Goal: Transaction & Acquisition: Purchase product/service

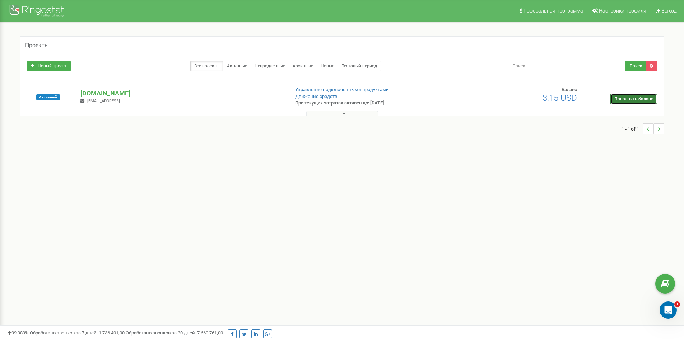
click at [623, 98] on link "Пополнить баланс" at bounding box center [633, 99] width 47 height 11
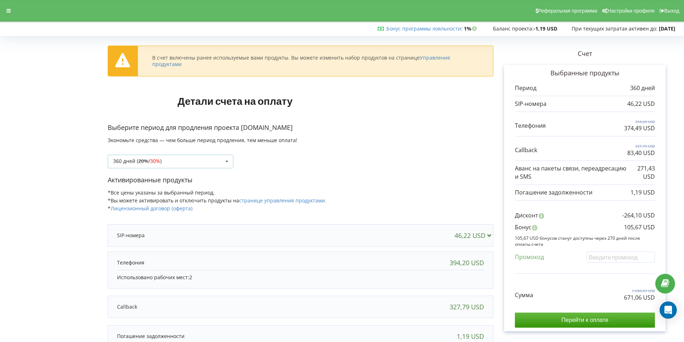
click at [227, 162] on icon at bounding box center [227, 161] width 11 height 13
click at [230, 162] on icon at bounding box center [227, 161] width 11 height 13
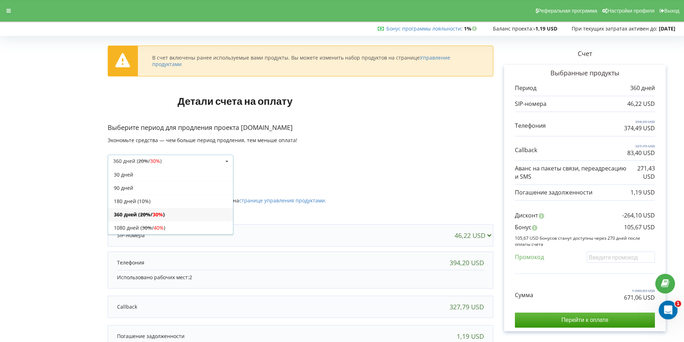
click at [669, 306] on icon "Открыть службу сообщений Intercom" at bounding box center [667, 309] width 12 height 12
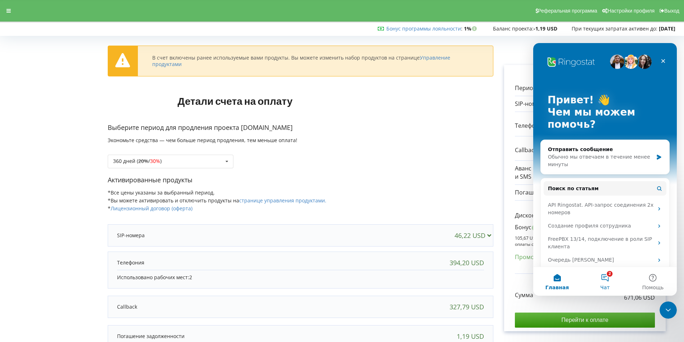
click at [604, 282] on button "2 Чат" at bounding box center [605, 281] width 48 height 29
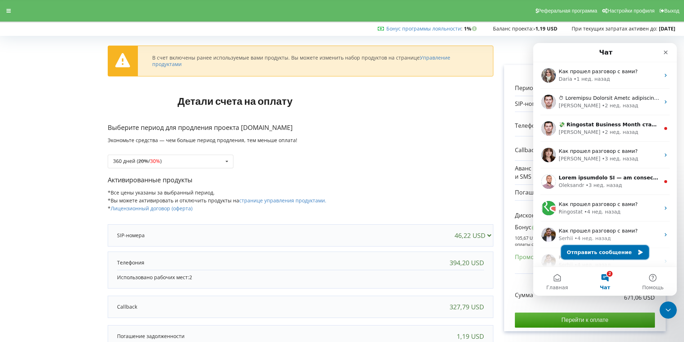
click at [606, 254] on button "Отправить сообщение" at bounding box center [605, 252] width 88 height 14
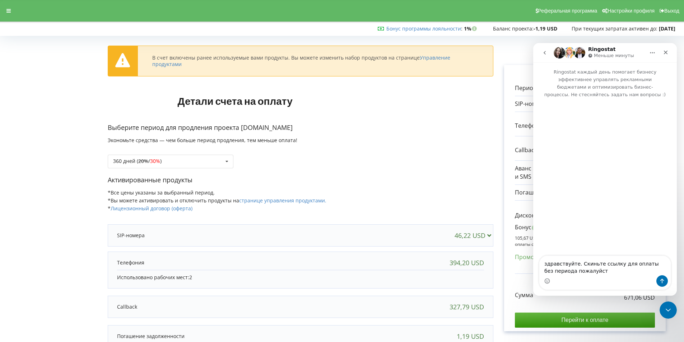
type textarea "здравствуйте. Скиньте ссылку для оплаты без периода пожалуйста"
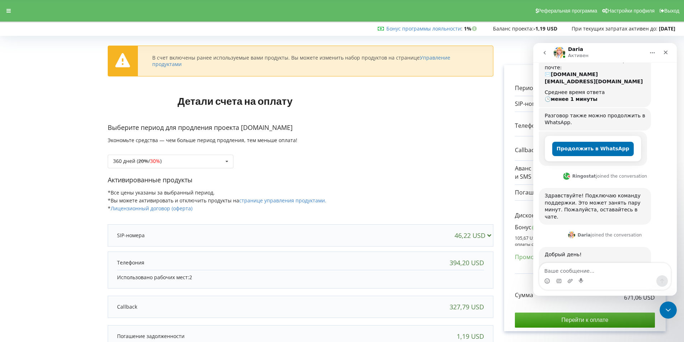
scroll to position [86, 0]
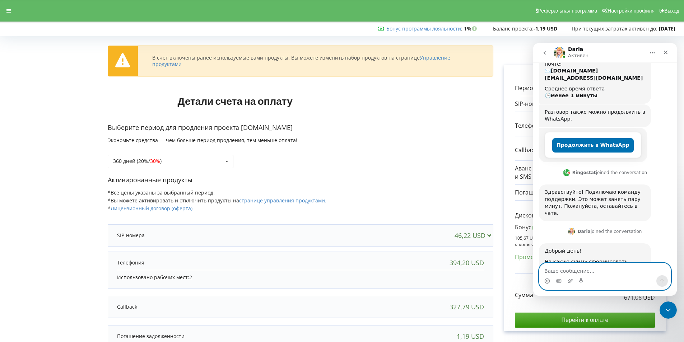
click at [582, 272] on textarea "Ваше сообщение..." at bounding box center [604, 269] width 131 height 12
type textarea "10 долларов"
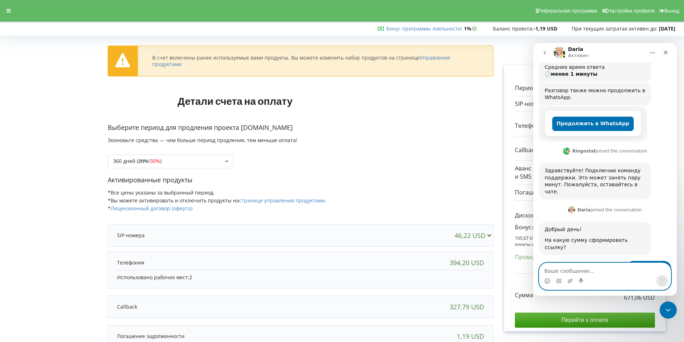
scroll to position [129, 0]
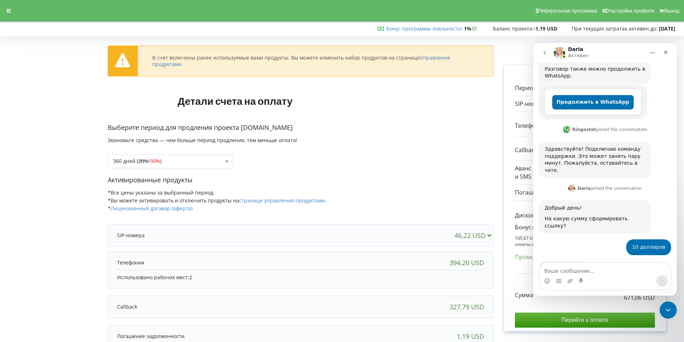
click at [570, 266] on link "линк" at bounding box center [574, 269] width 13 height 6
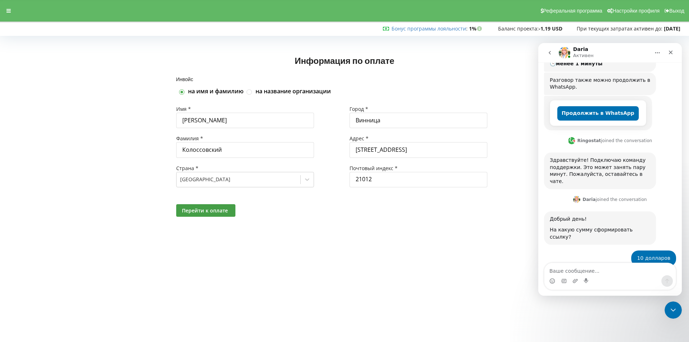
scroll to position [129, 0]
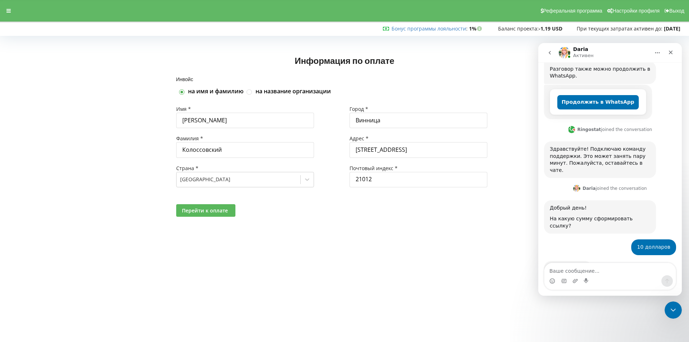
click at [229, 208] on button "Перейти к оплате" at bounding box center [205, 210] width 59 height 13
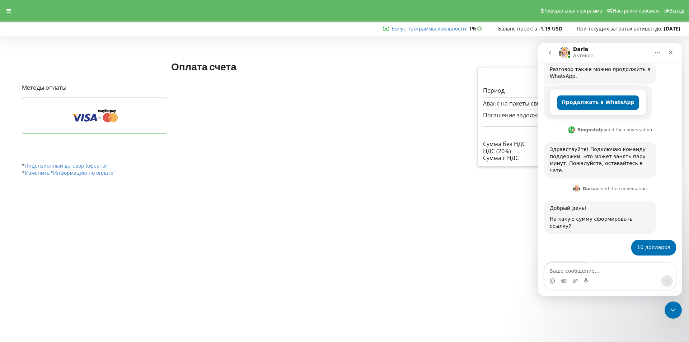
scroll to position [129, 0]
click at [79, 118] on icon at bounding box center [78, 118] width 8 height 8
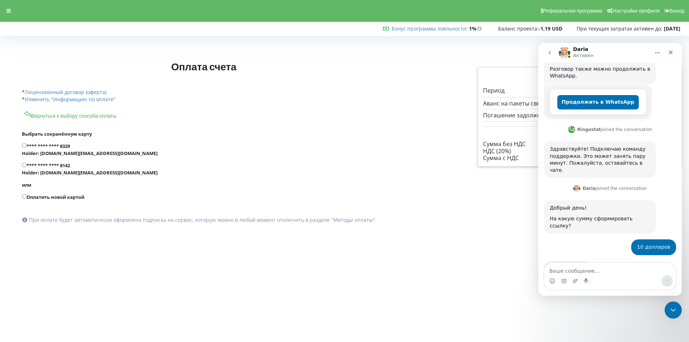
click at [23, 147] on input "**** **** **** 8329 Holder: starter.net.ua@gmail.com" at bounding box center [24, 145] width 5 height 5
radio input "true"
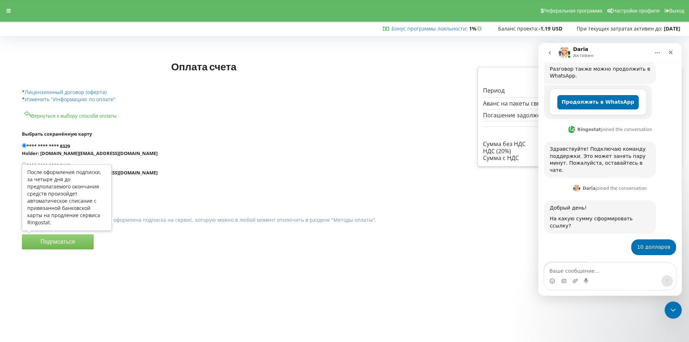
click at [57, 245] on button "Подписаться" at bounding box center [58, 241] width 72 height 15
